Goal: Use online tool/utility: Utilize a website feature to perform a specific function

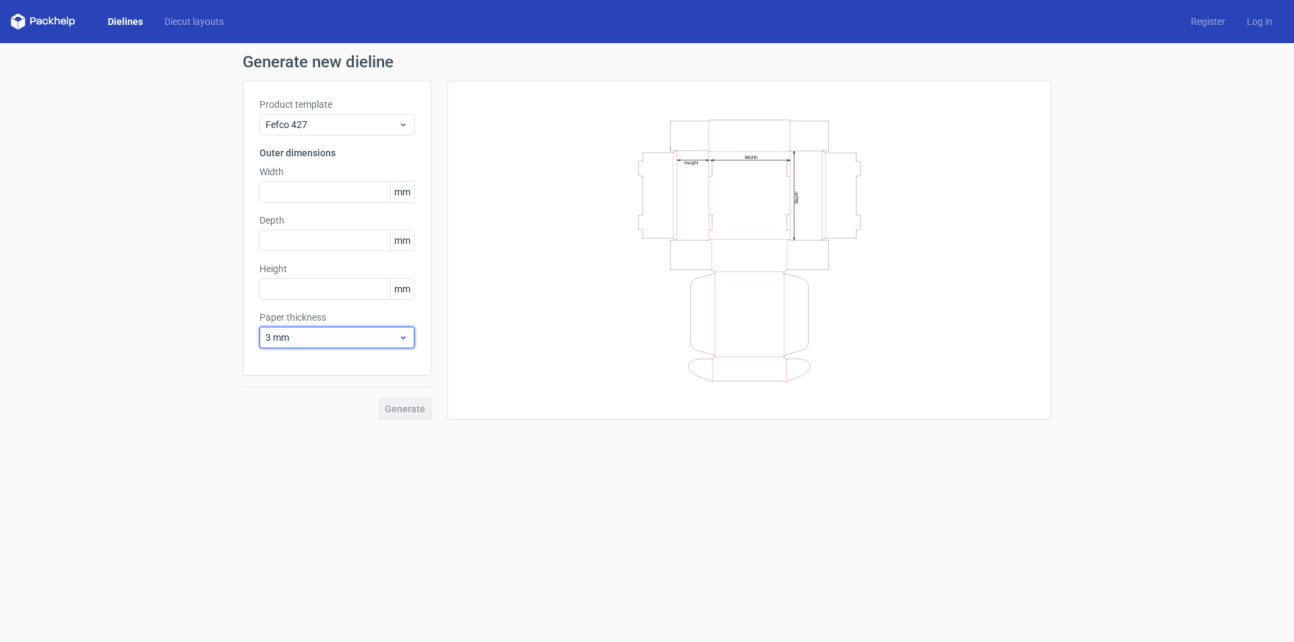
click at [307, 340] on span "3 mm" at bounding box center [332, 337] width 133 height 13
click at [317, 386] on div "0.5 mm" at bounding box center [337, 389] width 144 height 22
click at [298, 188] on input "text" at bounding box center [336, 192] width 155 height 22
type input "300"
type input "250"
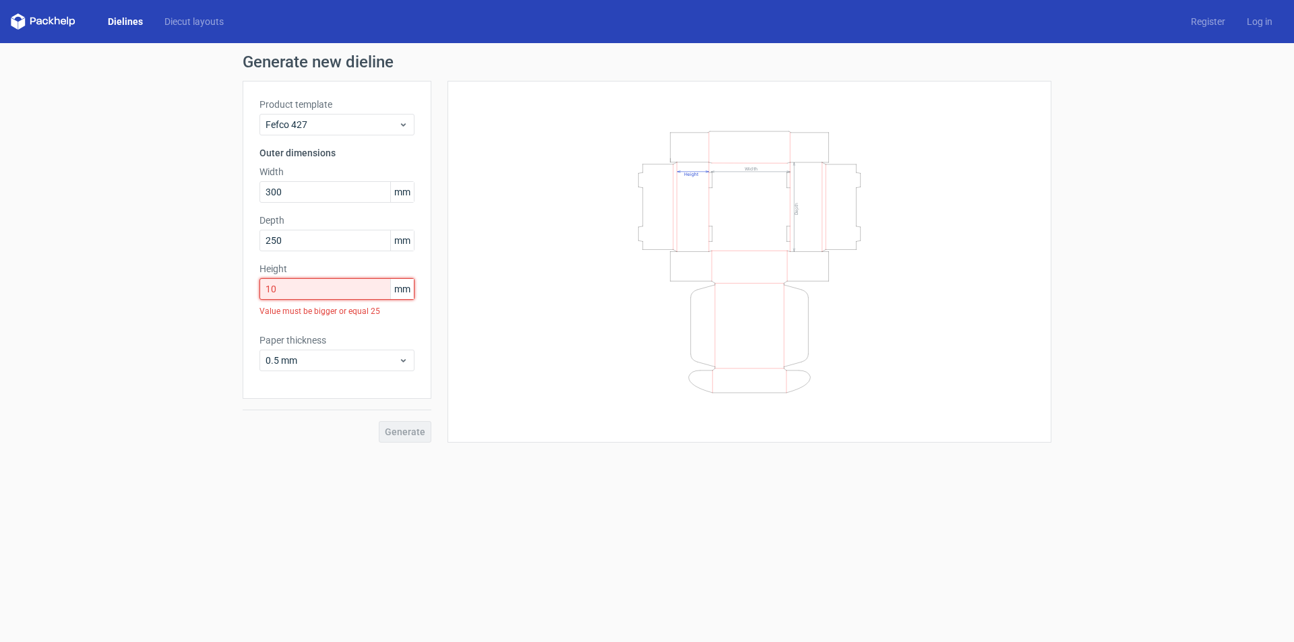
click at [315, 295] on input "10" at bounding box center [336, 289] width 155 height 22
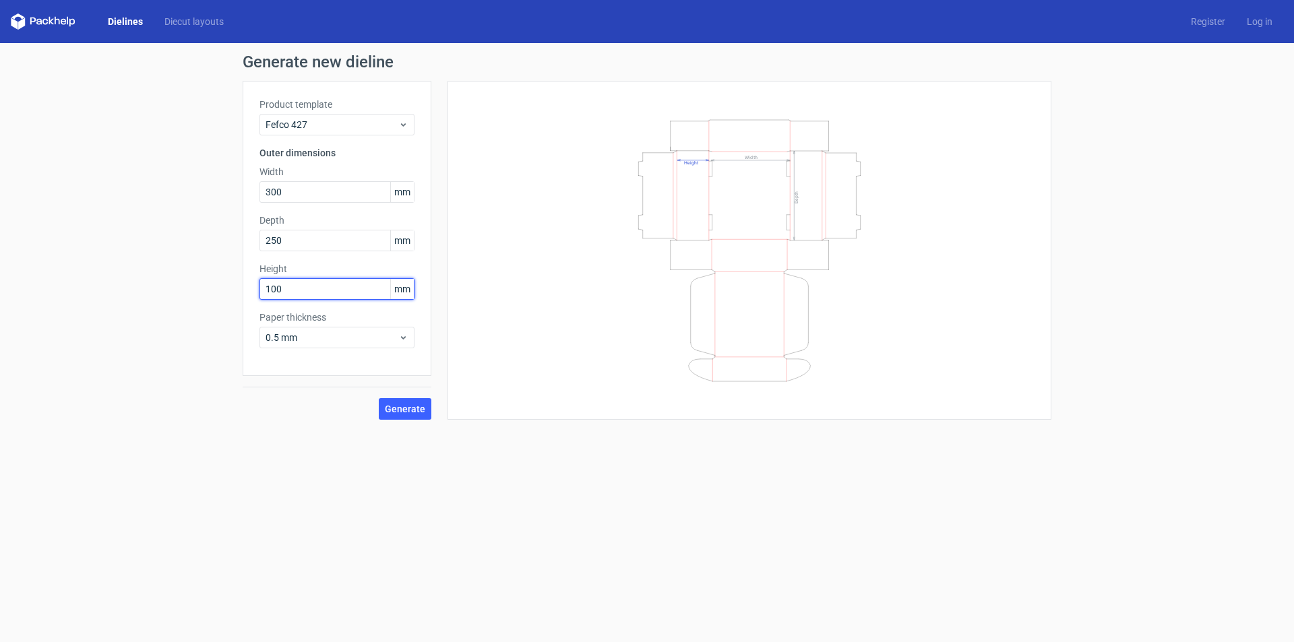
type input "100"
click at [206, 379] on div "Generate new dieline Product template Fefco 427 Outer dimensions Width 300 mm D…" at bounding box center [647, 236] width 1294 height 387
click at [421, 415] on button "Generate" at bounding box center [405, 409] width 53 height 22
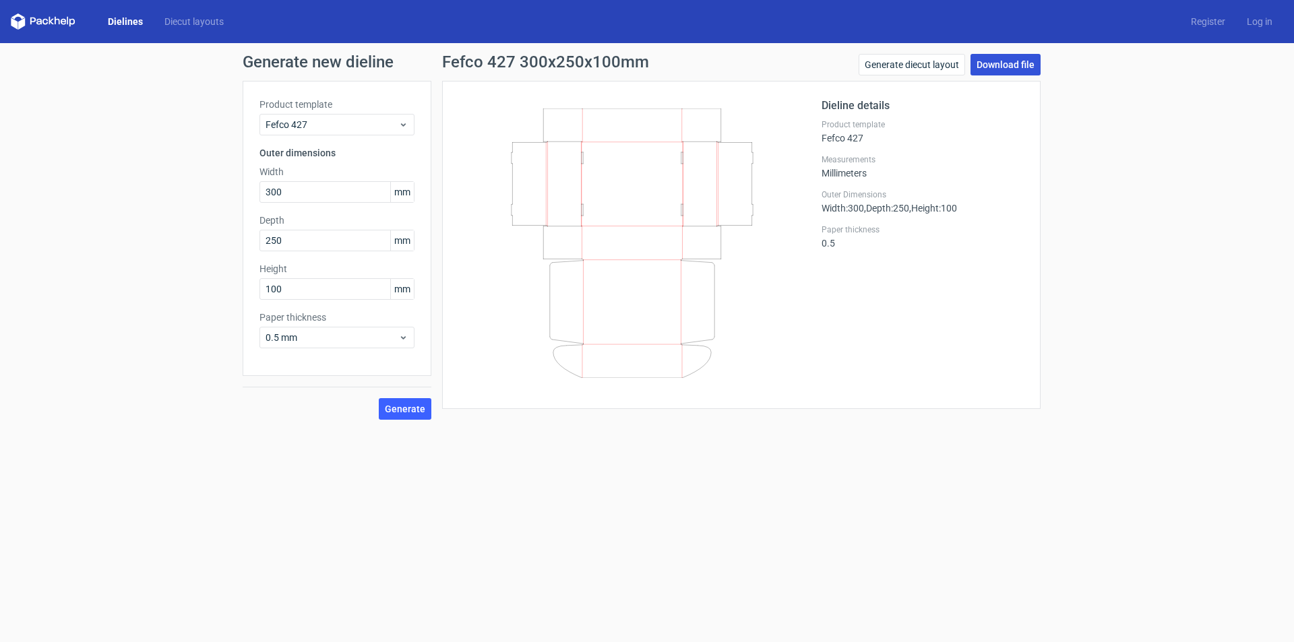
click at [1008, 59] on link "Download file" at bounding box center [1005, 65] width 70 height 22
click at [137, 24] on link "Dielines" at bounding box center [125, 21] width 57 height 13
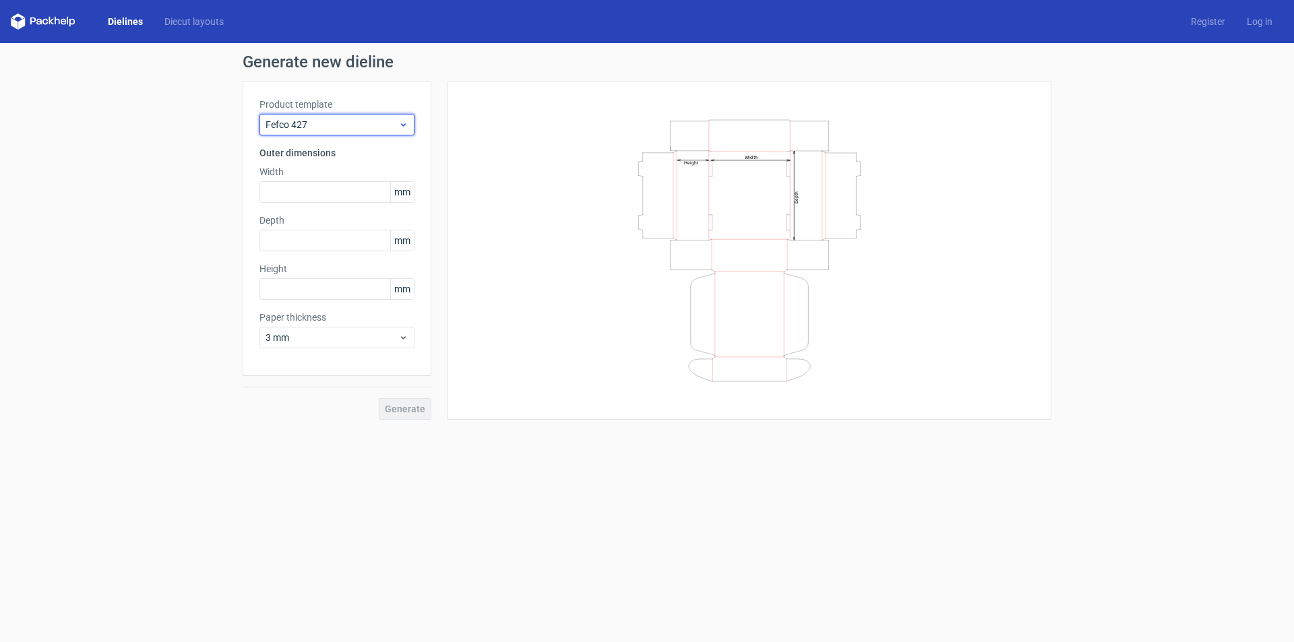
click at [399, 124] on icon at bounding box center [403, 124] width 10 height 11
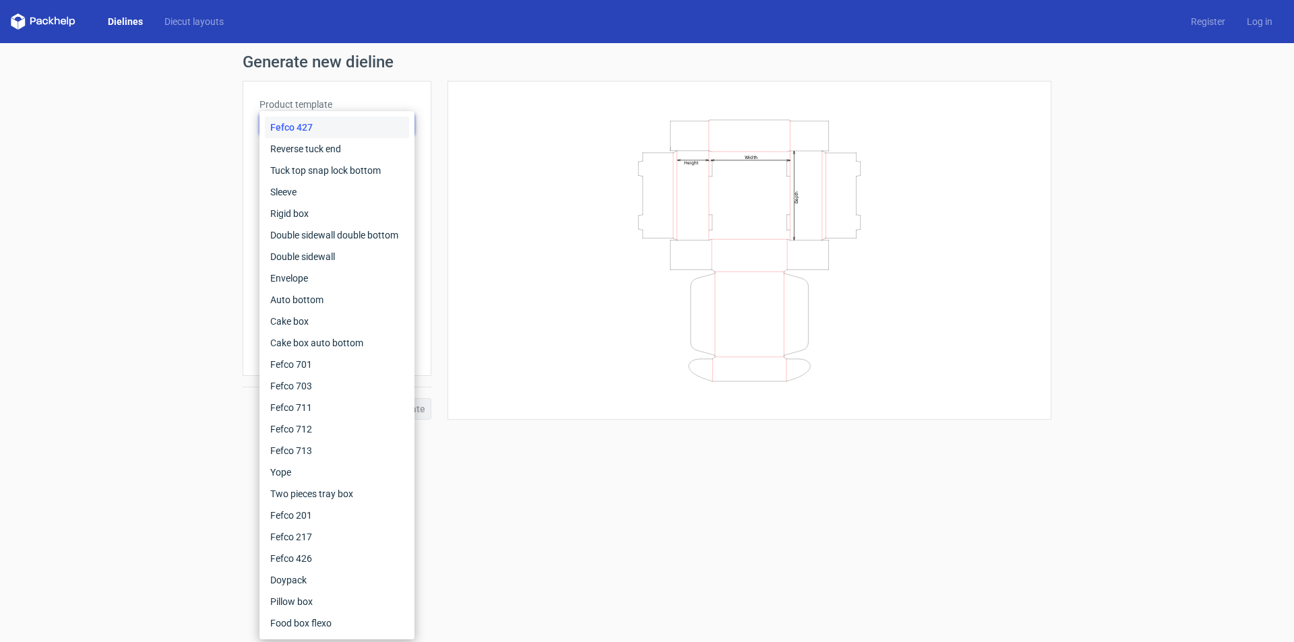
click at [151, 463] on form "Generate new dieline Product template Fefco 427 Outer dimensions Width mm Depth…" at bounding box center [647, 342] width 1294 height 599
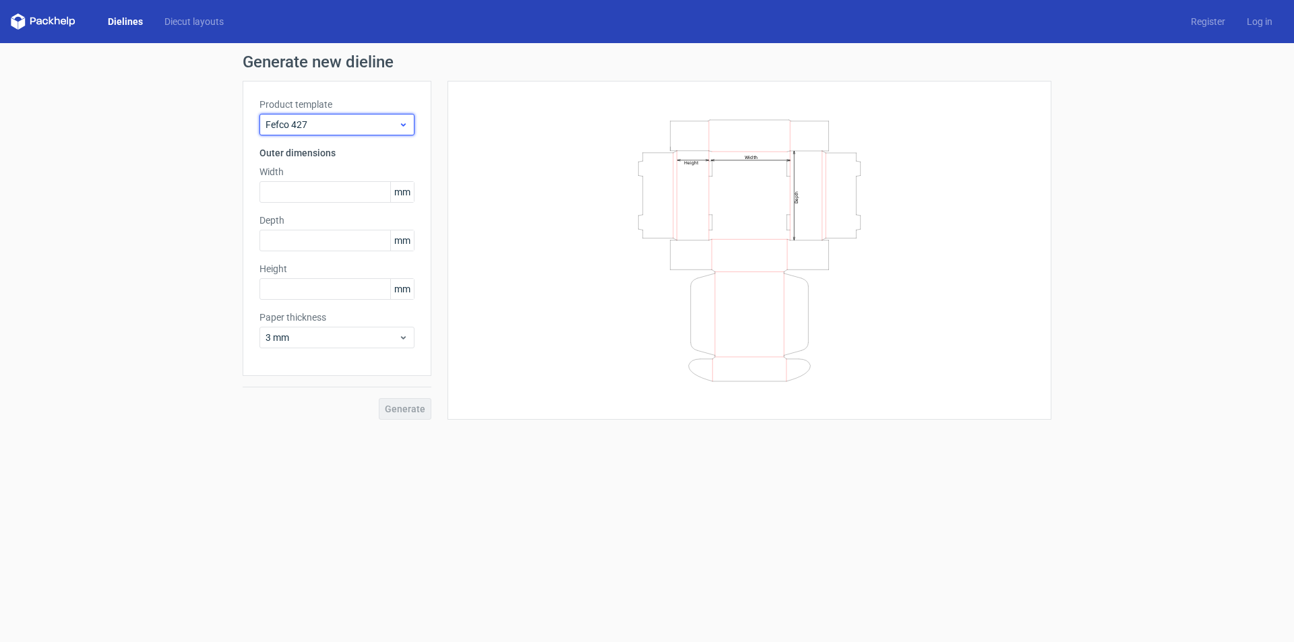
click at [369, 117] on div "Fefco 427" at bounding box center [336, 125] width 155 height 22
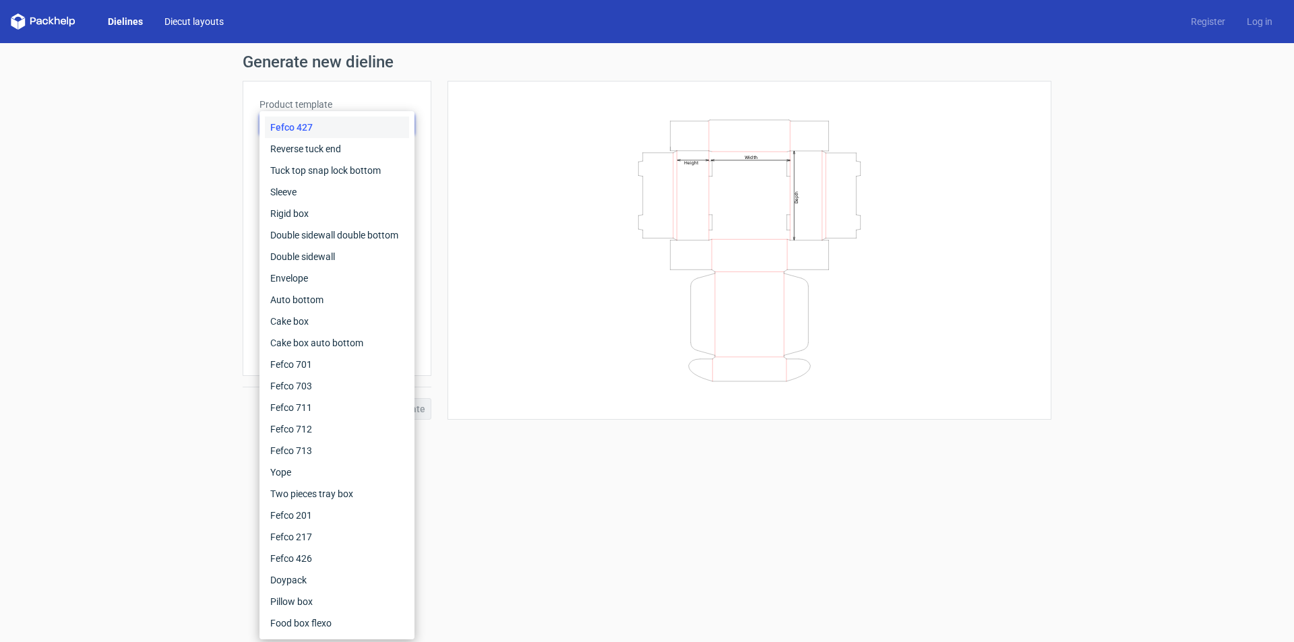
click at [186, 22] on link "Diecut layouts" at bounding box center [194, 21] width 81 height 13
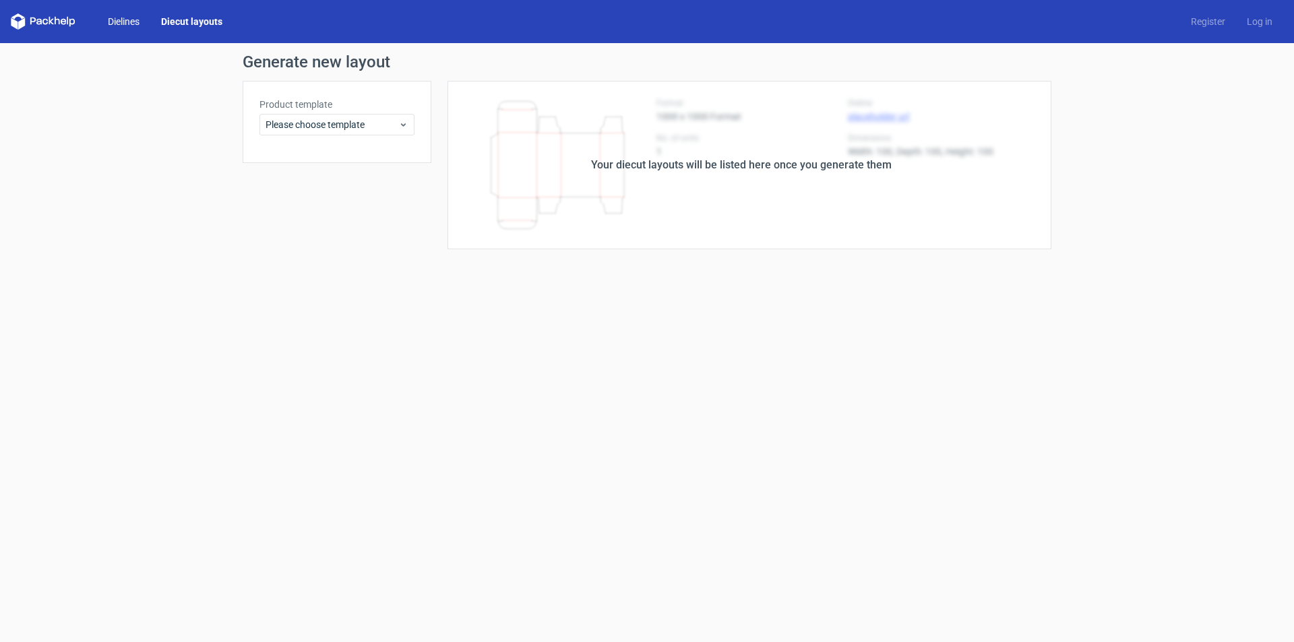
click at [106, 20] on link "Dielines" at bounding box center [123, 21] width 53 height 13
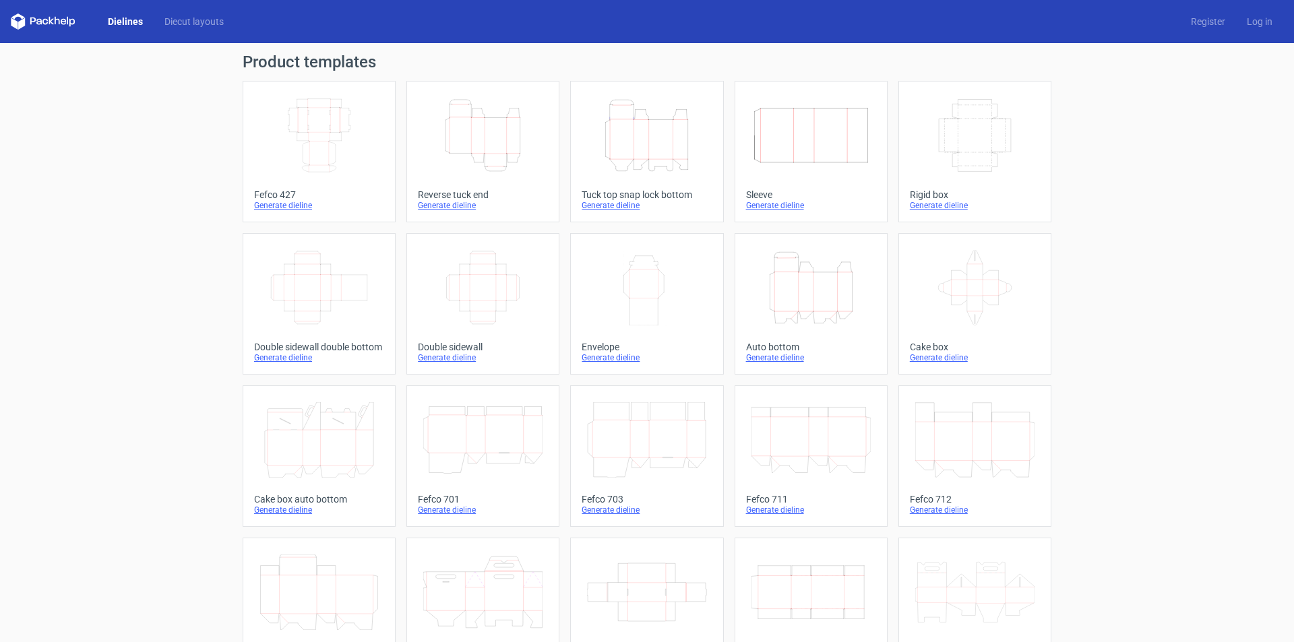
click at [49, 17] on icon at bounding box center [43, 21] width 65 height 16
click at [51, 26] on icon at bounding box center [43, 21] width 65 height 16
click at [24, 11] on div "Dielines Diecut layouts Register Log in" at bounding box center [647, 21] width 1294 height 43
click at [20, 18] on icon at bounding box center [43, 21] width 65 height 16
drag, startPoint x: 18, startPoint y: 23, endPoint x: 91, endPoint y: 2, distance: 76.4
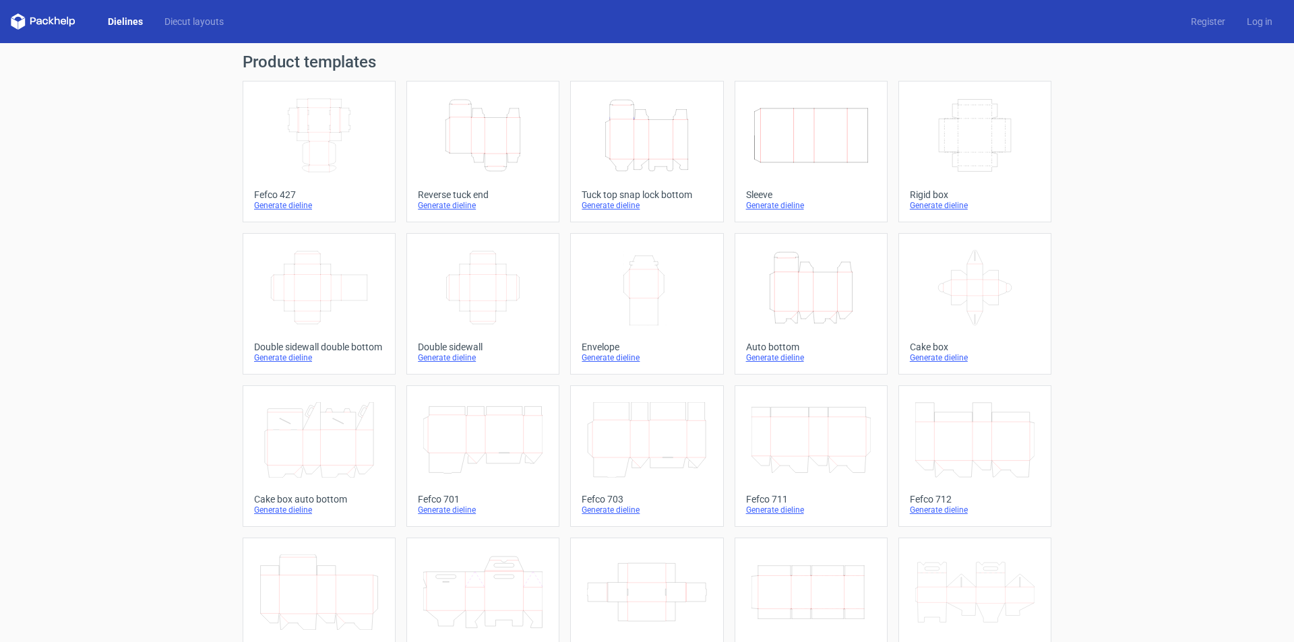
click at [18, 24] on polygon at bounding box center [14, 23] width 7 height 11
click at [333, 111] on icon "Width Depth Height" at bounding box center [318, 135] width 119 height 75
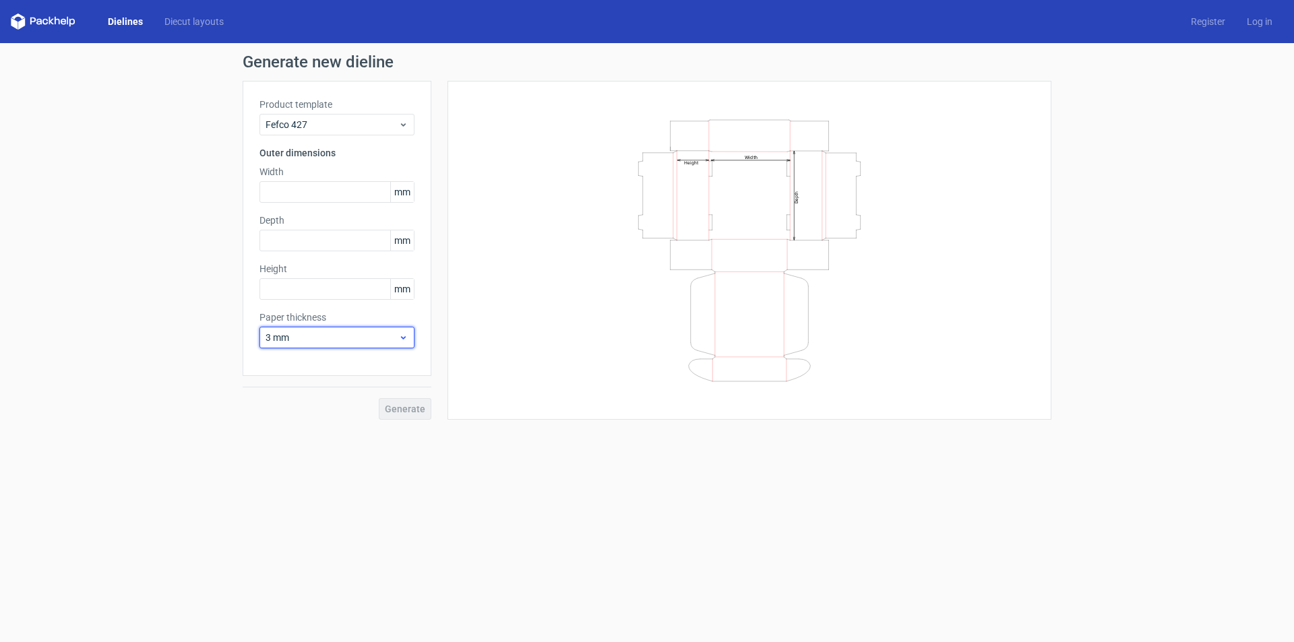
click at [394, 340] on span "3 mm" at bounding box center [332, 337] width 133 height 13
click at [364, 381] on div "0.5 mm" at bounding box center [337, 389] width 144 height 22
click at [284, 331] on span "0.5 mm" at bounding box center [332, 337] width 133 height 13
click at [172, 307] on div "Generate new dieline Product template Fefco 427 Outer dimensions Width mm Depth…" at bounding box center [647, 236] width 1294 height 387
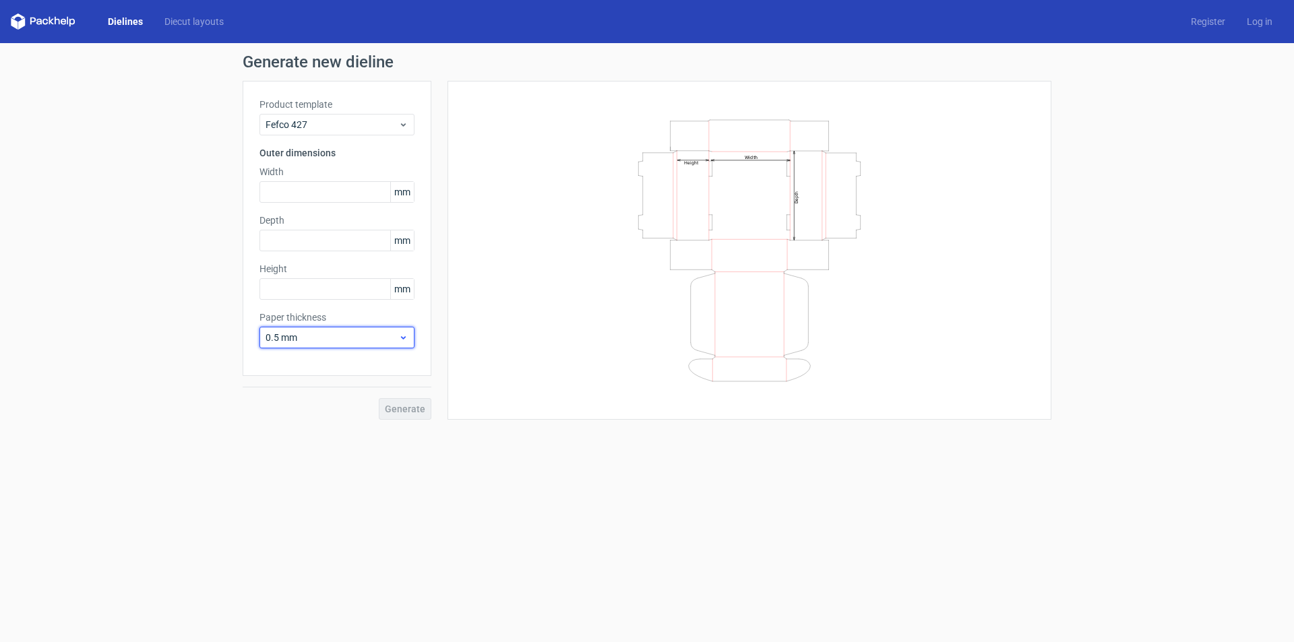
click at [334, 331] on span "0.5 mm" at bounding box center [332, 337] width 133 height 13
click at [356, 201] on input "text" at bounding box center [336, 192] width 155 height 22
type input "50"
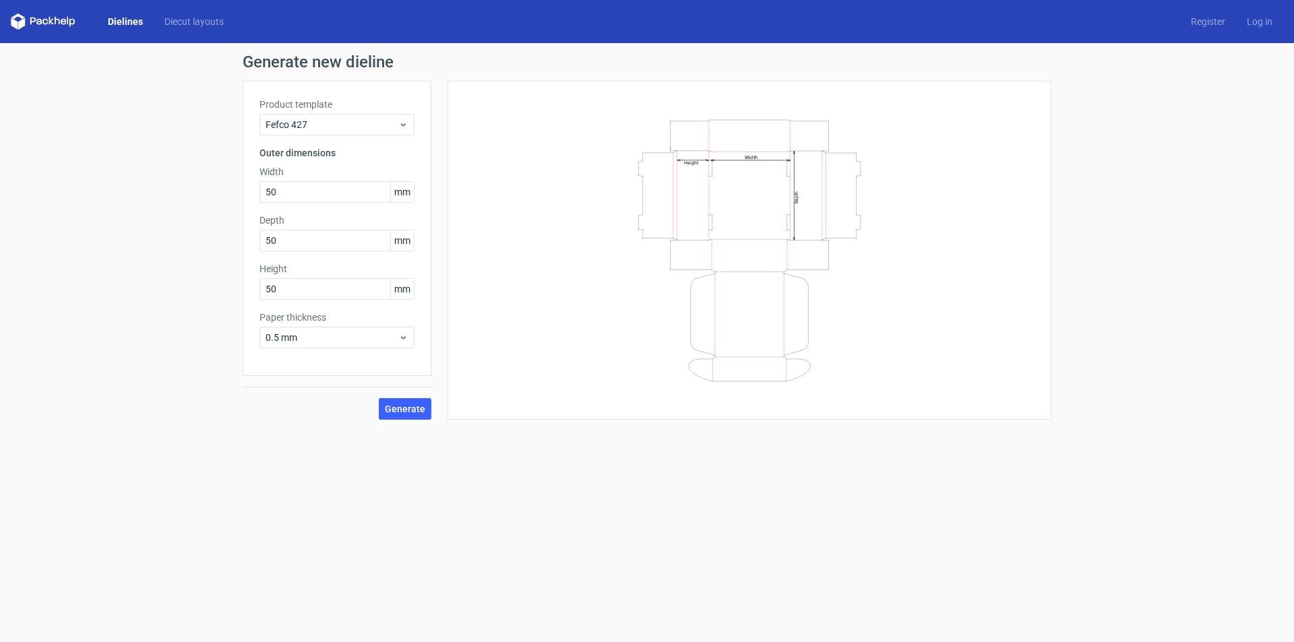
click at [292, 391] on div "Generate" at bounding box center [337, 398] width 189 height 44
click at [519, 358] on div "Width Depth Height" at bounding box center [749, 250] width 570 height 305
click at [693, 174] on icon "Width Depth Height" at bounding box center [749, 251] width 404 height 270
